Goal: Find specific page/section: Find specific page/section

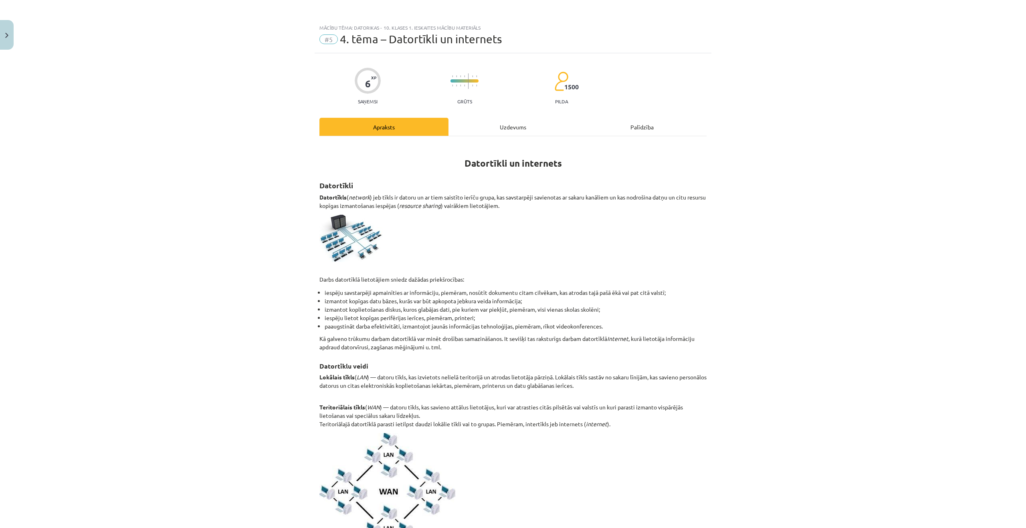
drag, startPoint x: 391, startPoint y: 36, endPoint x: 343, endPoint y: 41, distance: 47.6
click at [382, 38] on span "4. tēma – Datortīkli un internets" at bounding box center [421, 38] width 162 height 13
click at [7, 33] on img "Close" at bounding box center [6, 35] width 3 height 5
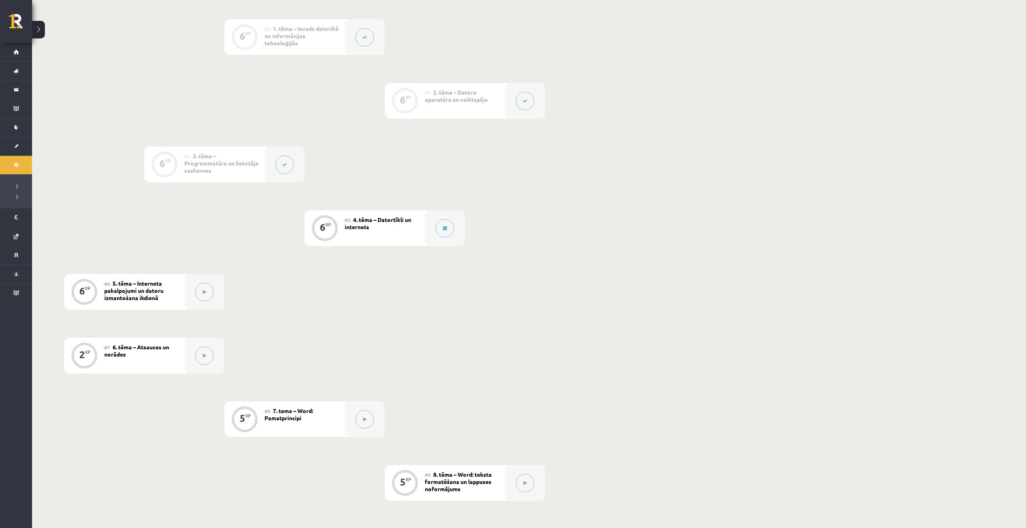
scroll to position [292, 0]
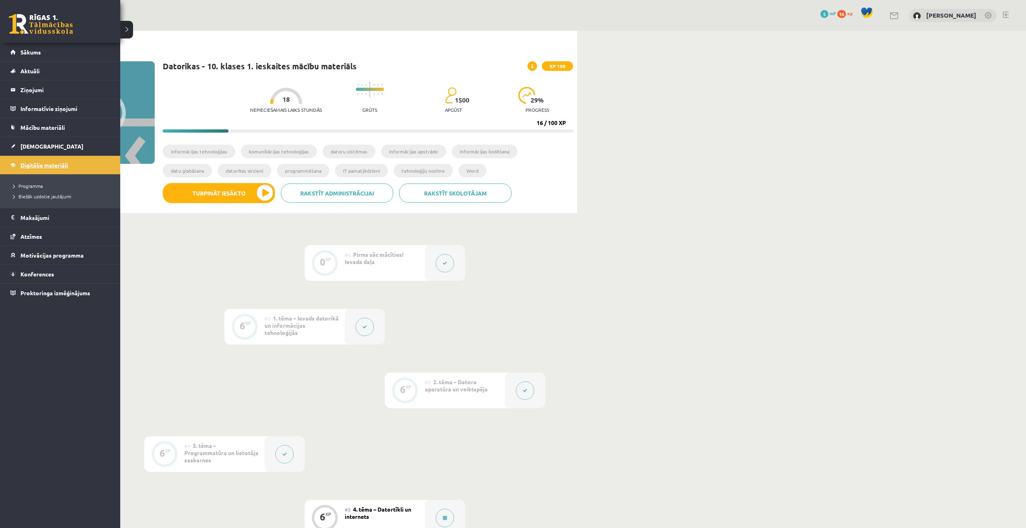
click at [32, 167] on span "Digitālie materiāli" at bounding box center [44, 164] width 48 height 7
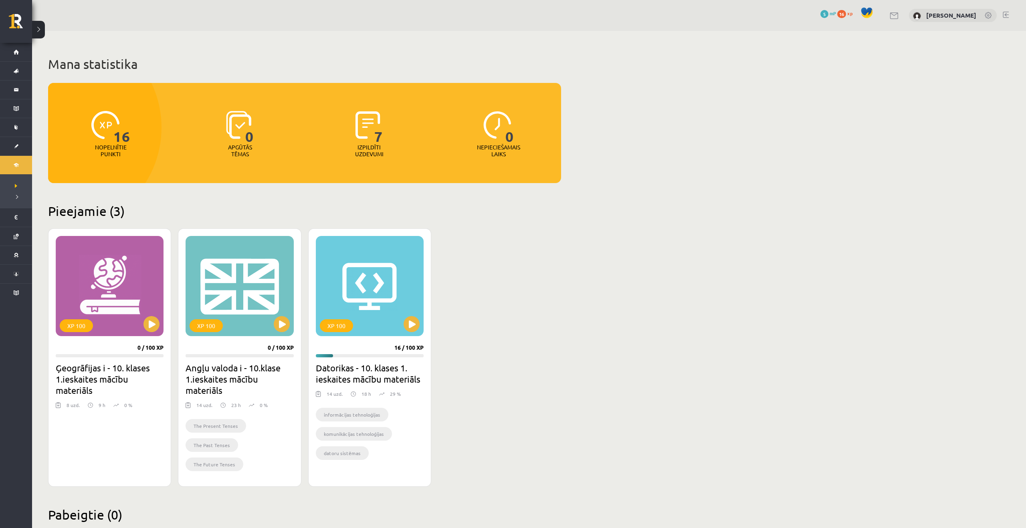
scroll to position [20, 0]
